Goal: Task Accomplishment & Management: Manage account settings

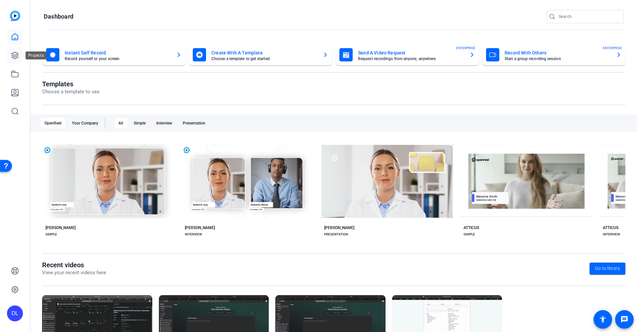
click at [17, 59] on icon at bounding box center [15, 55] width 8 height 8
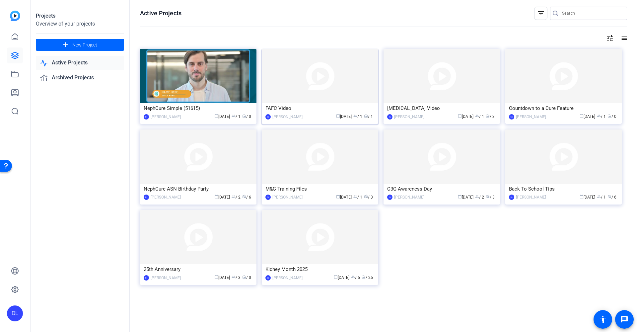
click at [306, 109] on div "FAFC Video" at bounding box center [319, 108] width 109 height 10
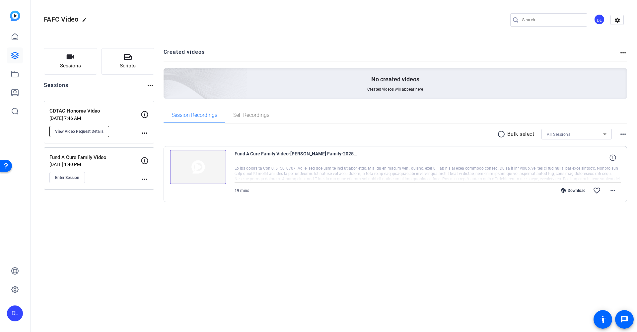
click at [78, 133] on span "View Video Request Details" at bounding box center [79, 131] width 48 height 5
type input "CDTAC Honoree Video"
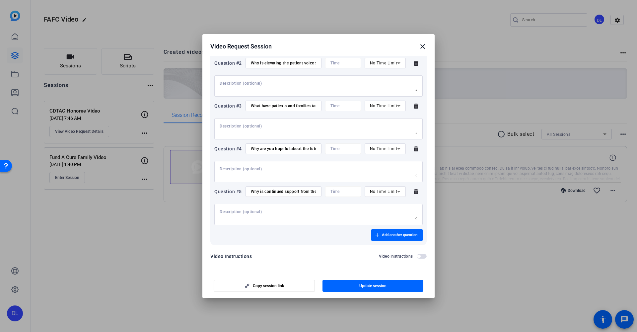
scroll to position [128, 0]
click at [406, 235] on span "Add another question" at bounding box center [400, 234] width 36 height 5
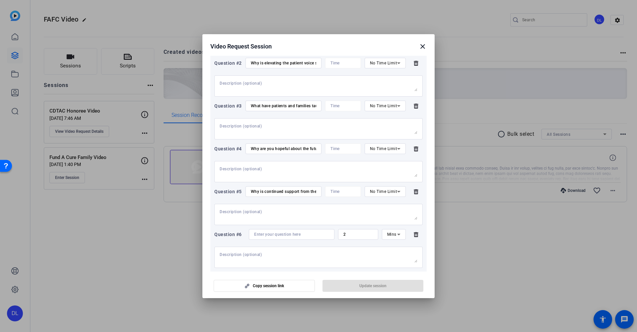
click at [299, 236] on input at bounding box center [291, 234] width 75 height 5
type input "S"
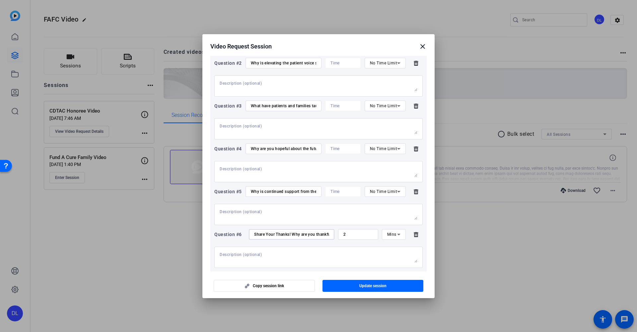
type input "Share Your Thanks! Why are you thankful for this opportunity and who are you th…"
click at [365, 237] on input "2" at bounding box center [358, 234] width 30 height 5
click at [390, 233] on span "Mins" at bounding box center [391, 234] width 9 height 5
click at [395, 294] on span "No Time Limit" at bounding box center [392, 286] width 13 height 24
click at [378, 287] on span "Update session" at bounding box center [372, 285] width 27 height 5
